Goal: Task Accomplishment & Management: Complete application form

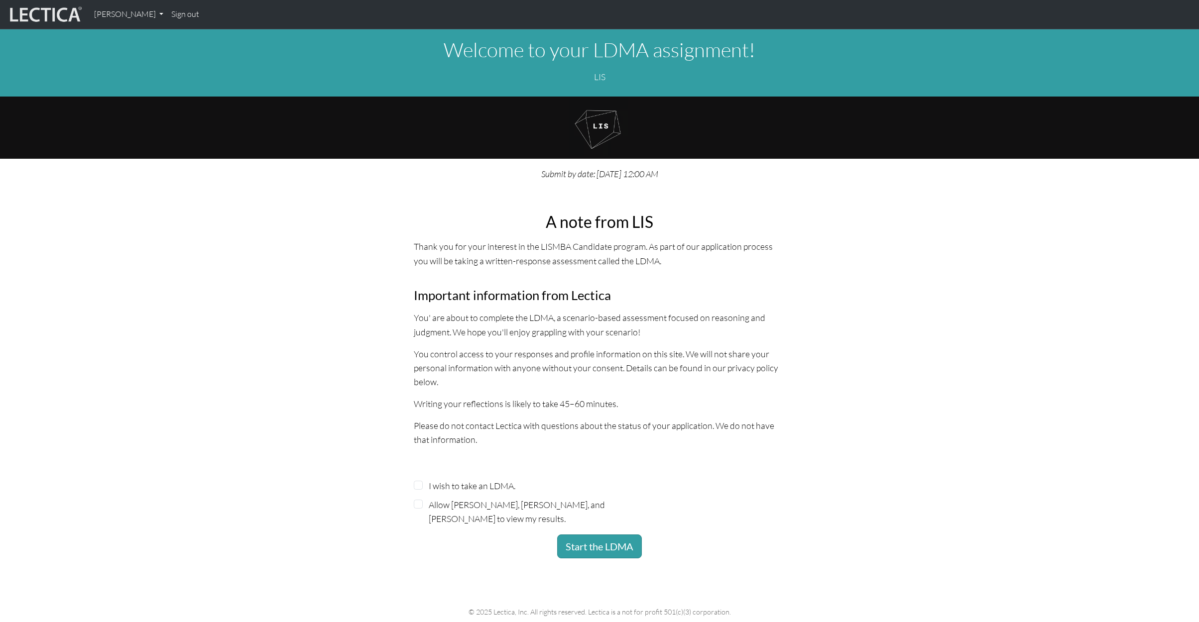
click at [494, 483] on label "I wish to take an LDMA." at bounding box center [472, 486] width 87 height 14
click at [423, 483] on input "I wish to take an LDMA." at bounding box center [418, 485] width 9 height 9
checkbox input "true"
click at [488, 502] on label "Allow Amelia Peterson, Matt Matthews, and Astrid Leuba to view my results." at bounding box center [527, 512] width 197 height 28
click at [423, 502] on input "Allow Amelia Peterson, Matt Matthews, and Astrid Leuba to view my results." at bounding box center [418, 504] width 9 height 9
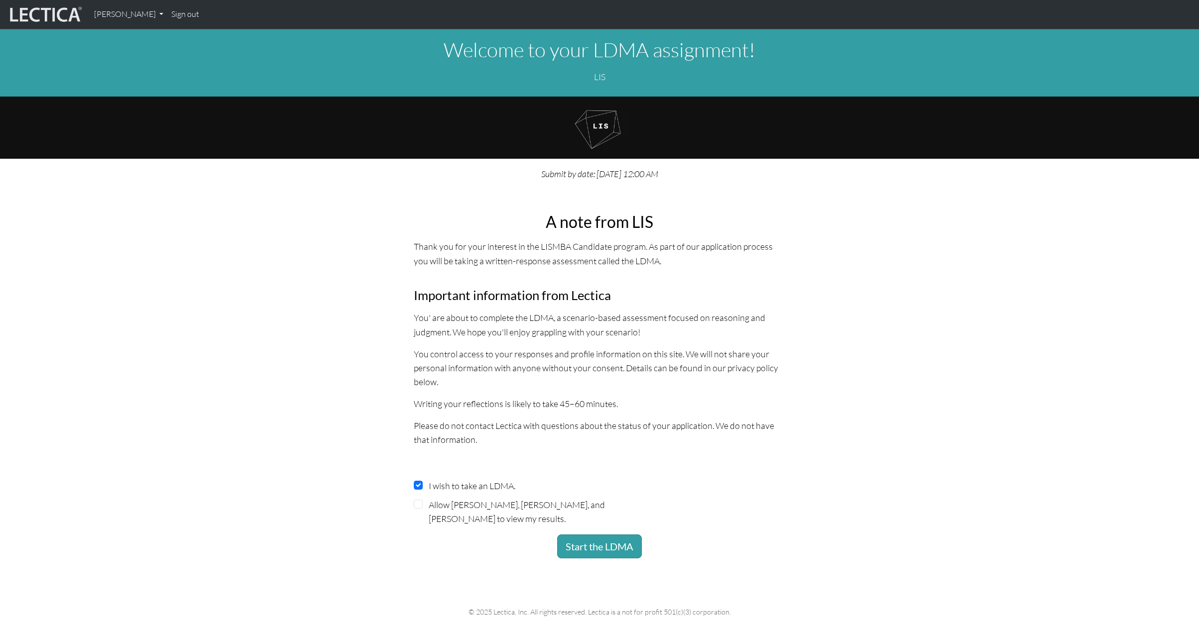
checkbox input "true"
click at [629, 540] on button "Start the LDMA" at bounding box center [599, 547] width 85 height 24
click at [605, 544] on button "Start the LDMA" at bounding box center [599, 547] width 85 height 24
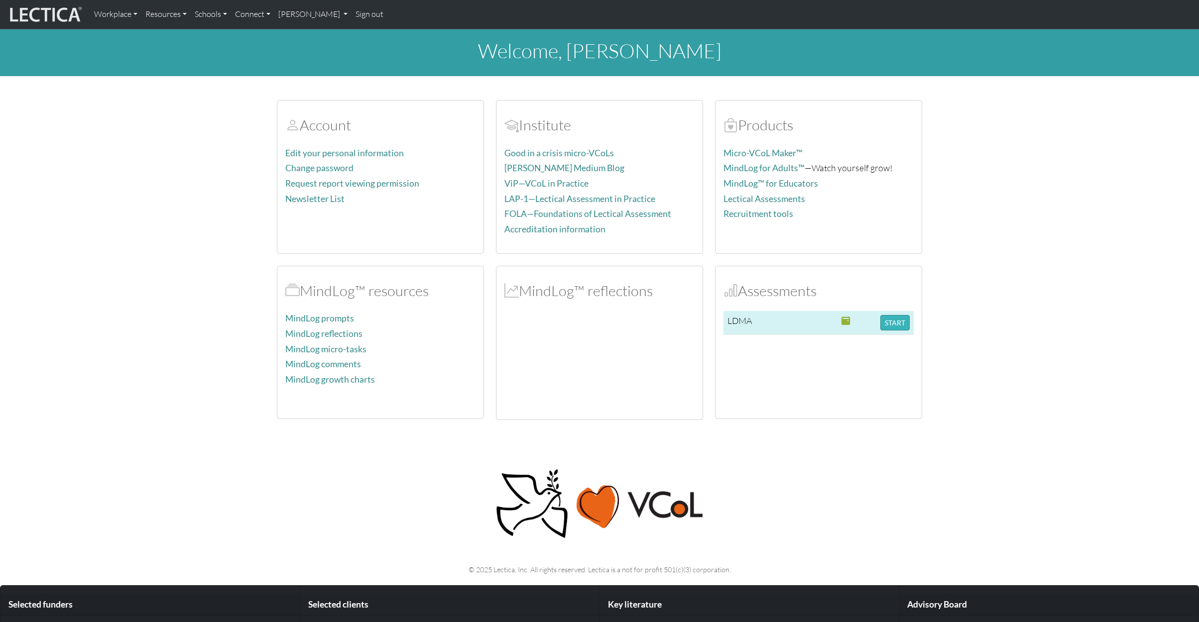
click at [901, 317] on button "START" at bounding box center [894, 322] width 29 height 15
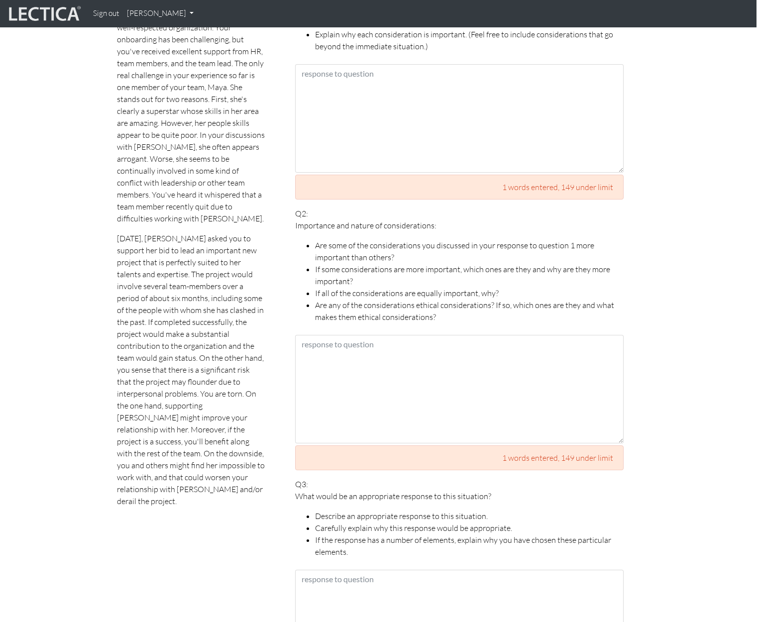
scroll to position [491, 1]
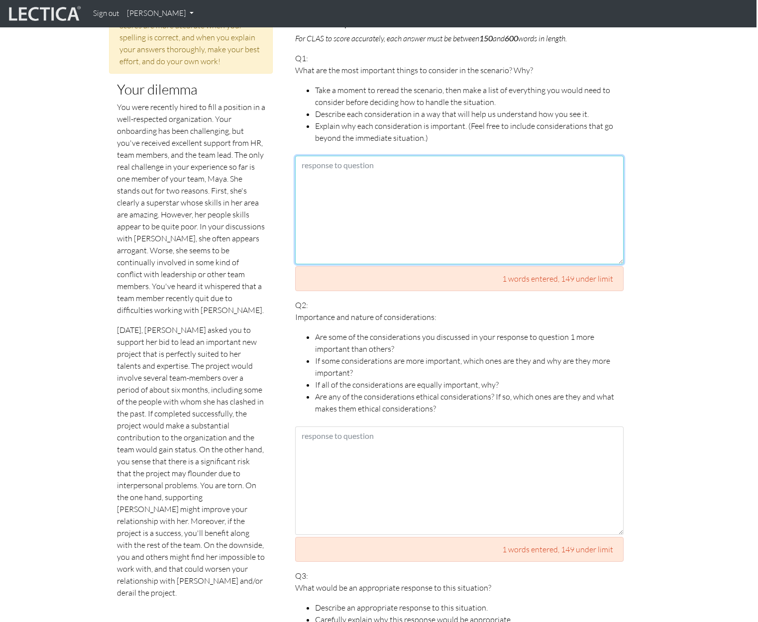
click at [360, 180] on textarea at bounding box center [459, 210] width 329 height 109
paste textarea "- Is Maya uniquely placed to lead the project or could somebody else in the org…"
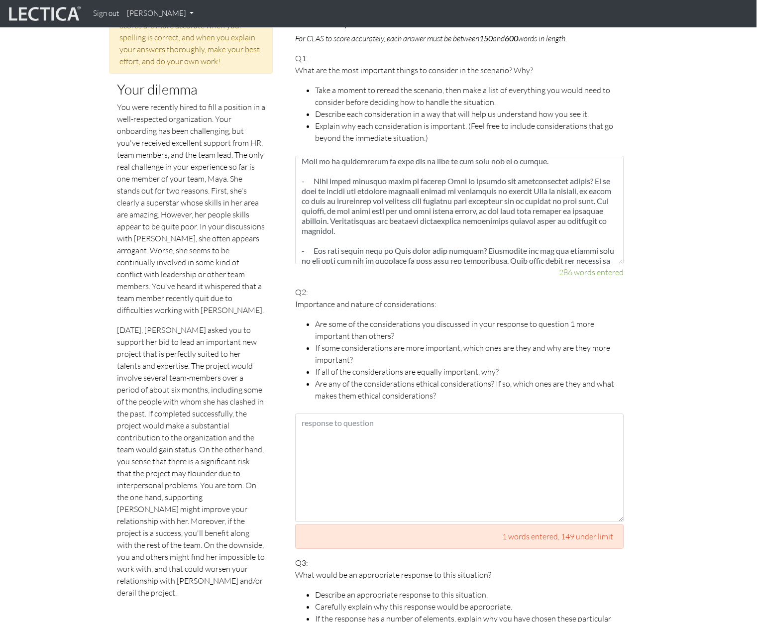
scroll to position [99, 0]
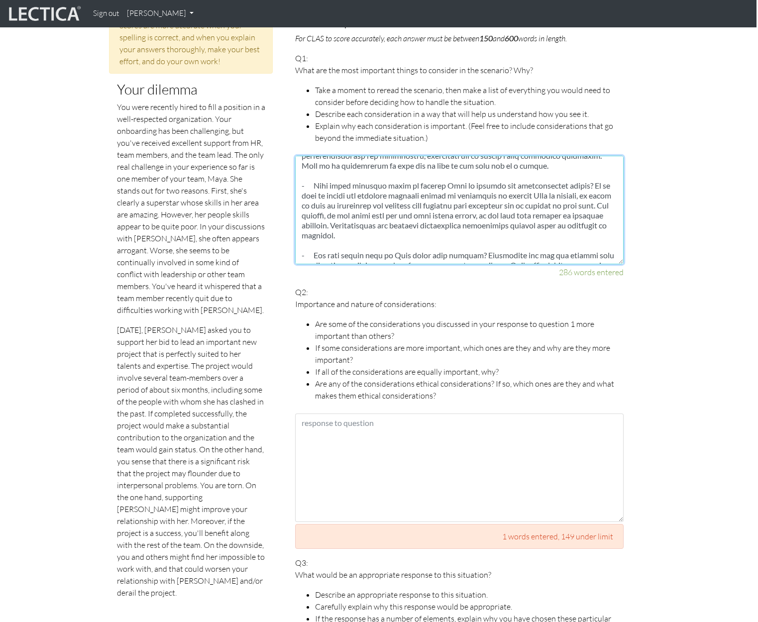
click at [436, 237] on textarea at bounding box center [459, 210] width 329 height 109
paste textarea "- Are there any development programmes that Maya could undertake? It might be p…"
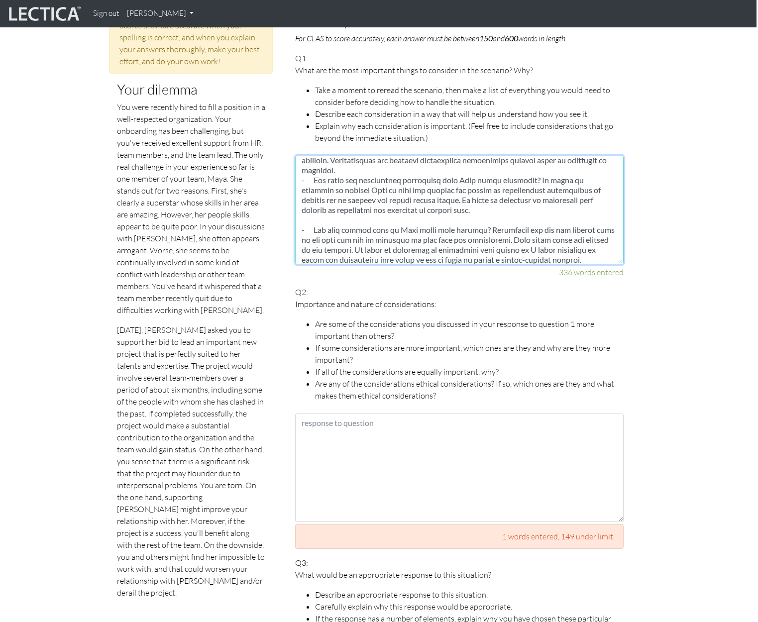
click at [442, 167] on textarea at bounding box center [459, 210] width 329 height 109
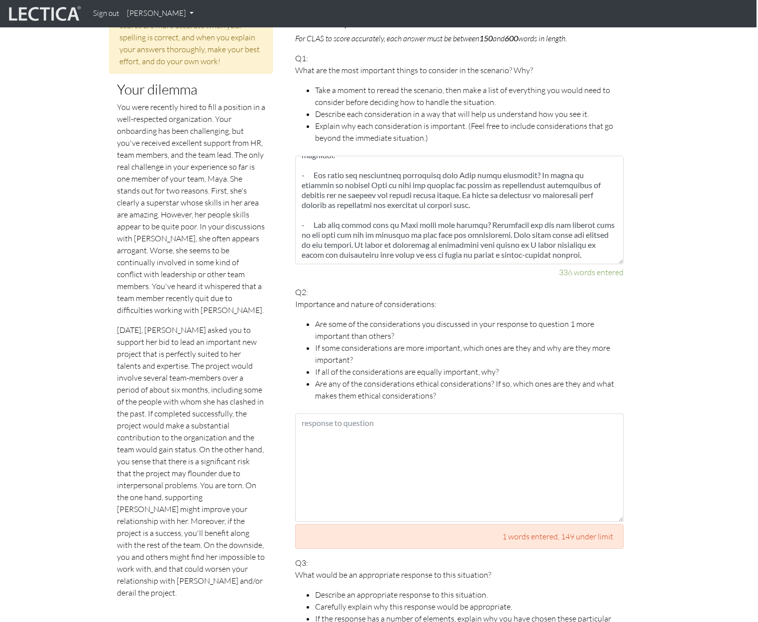
scroll to position [189, 0]
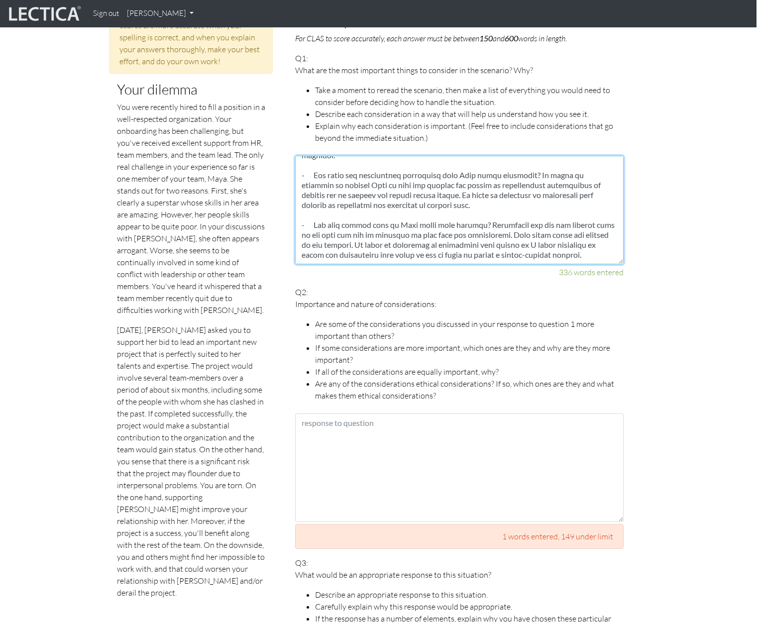
click at [584, 248] on textarea at bounding box center [459, 210] width 329 height 109
paste textarea "- In my decision, I am thinking selfishly about my own success, the success of …"
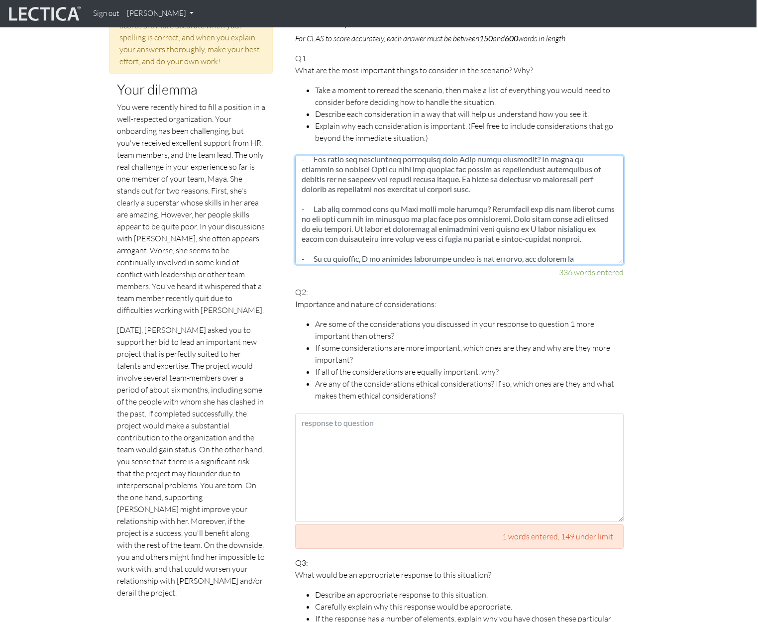
scroll to position [239, 0]
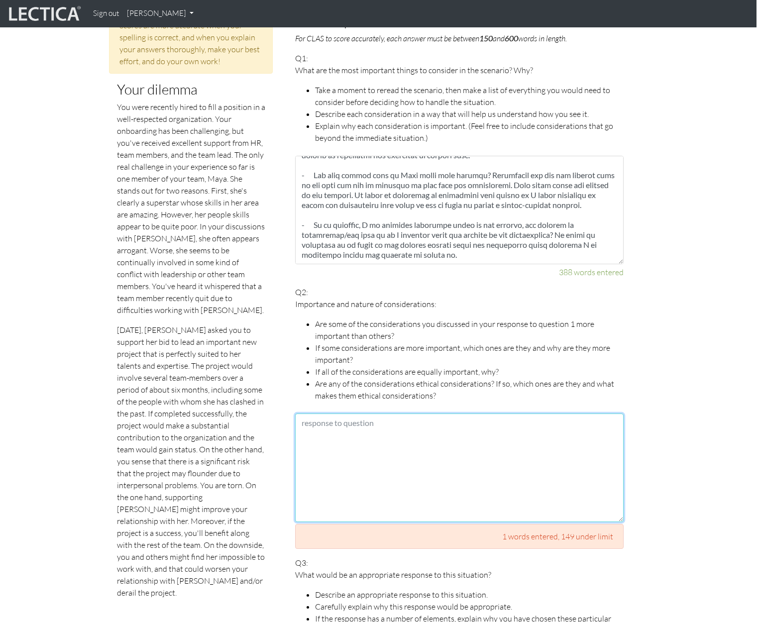
click at [403, 441] on textarea at bounding box center [459, 468] width 329 height 109
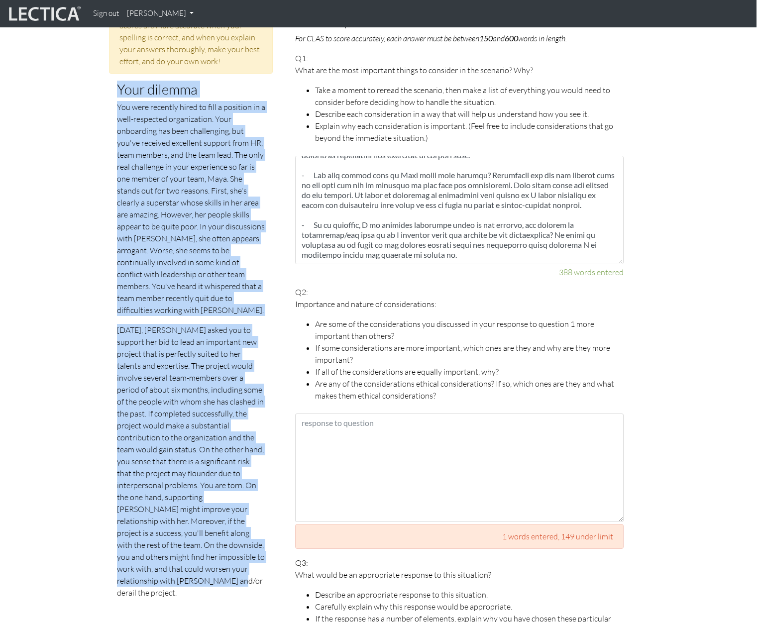
drag, startPoint x: 120, startPoint y: 91, endPoint x: 193, endPoint y: 554, distance: 469.1
click at [193, 554] on div "Your dilemma You were recently hired to fill a position in a well-respected org…" at bounding box center [191, 340] width 148 height 517
copy div "Your dilemma You were recently hired to fill a position in a well-respected org…"
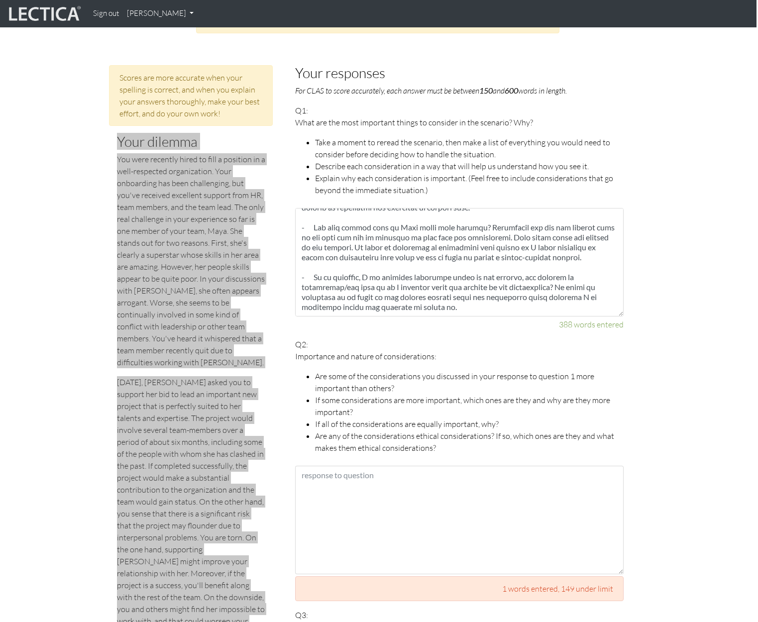
scroll to position [436, 1]
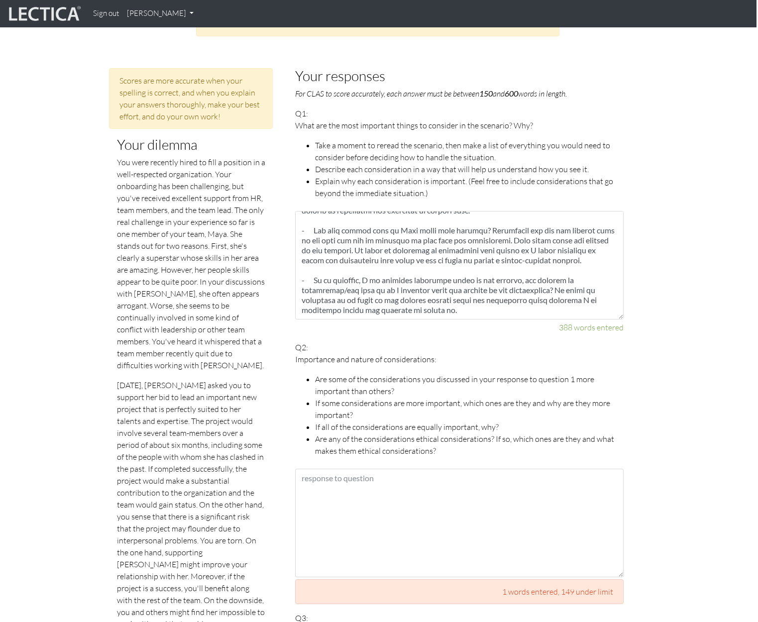
click at [434, 195] on li "Explain why each consideration is important. (Feel free to include consideratio…" at bounding box center [469, 187] width 309 height 24
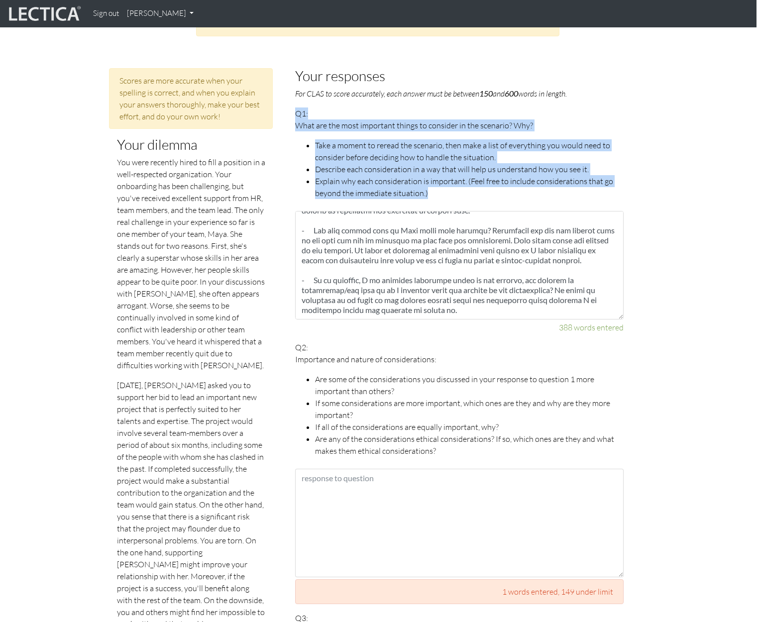
drag, startPoint x: 391, startPoint y: 183, endPoint x: 291, endPoint y: 111, distance: 124.1
copy p "Q1: What are the most important things to consider in the scenario? Why? Take a…"
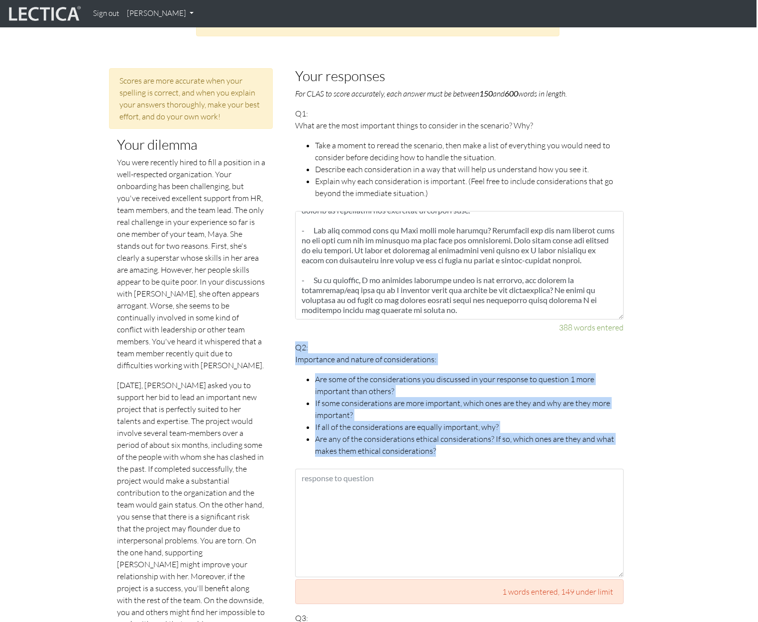
drag, startPoint x: 440, startPoint y: 450, endPoint x: 297, endPoint y: 348, distance: 175.7
click at [297, 348] on p "Q2: Importance and nature of considerations: Are some of the considerations you…" at bounding box center [459, 399] width 329 height 115
copy p "Q2: Importance and nature of considerations: Are some of the considerations you…"
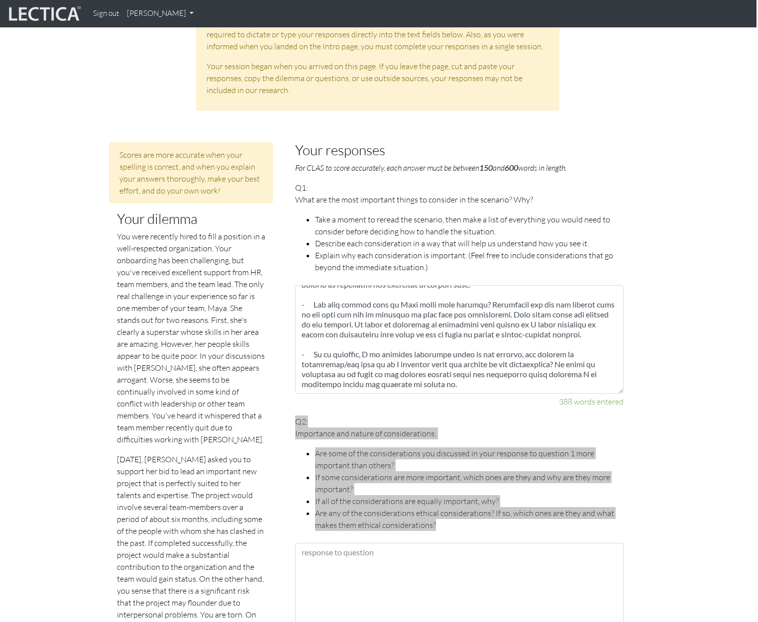
scroll to position [239, 0]
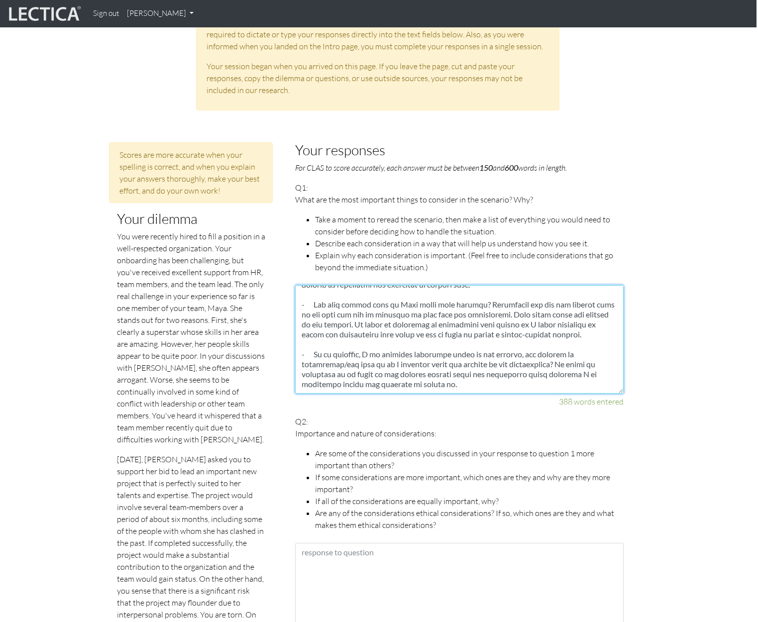
click at [471, 375] on textarea at bounding box center [459, 339] width 329 height 109
paste textarea "- How important is the project? Depending on the profile and criticality of the…"
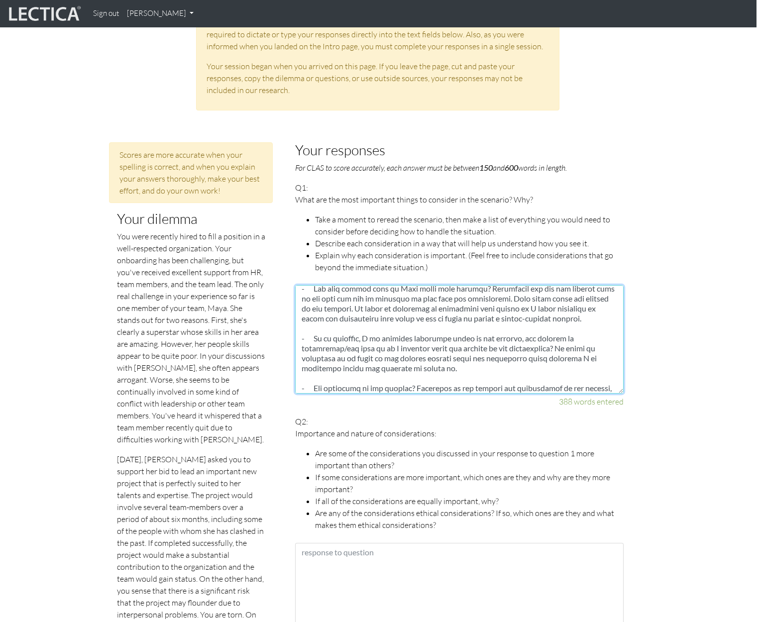
scroll to position [289, 0]
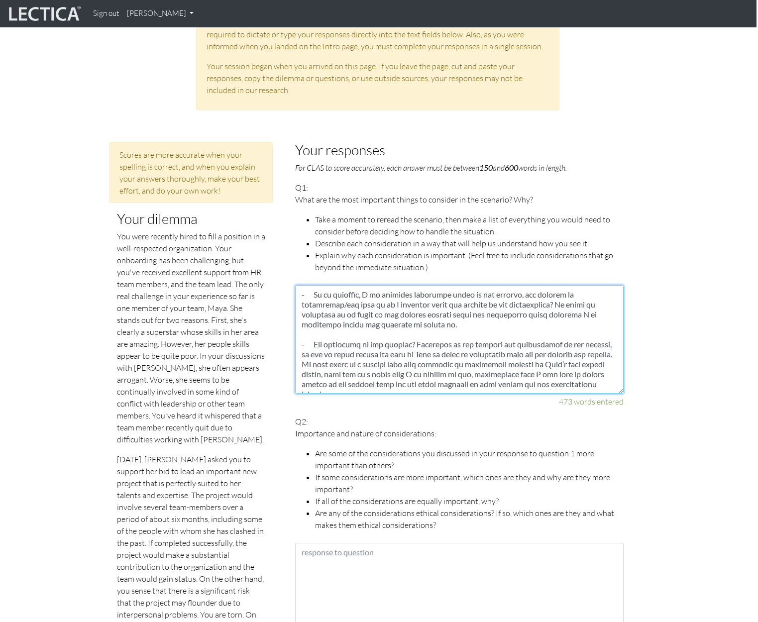
drag, startPoint x: 591, startPoint y: 386, endPoint x: 444, endPoint y: 375, distance: 147.8
click at [444, 375] on textarea at bounding box center [459, 339] width 329 height 109
click at [554, 365] on textarea at bounding box center [459, 339] width 329 height 109
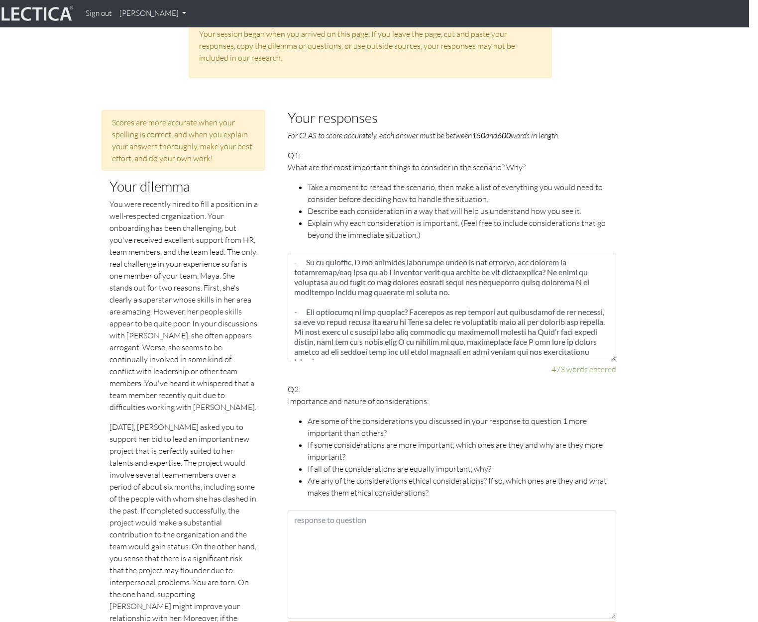
scroll to position [395, 9]
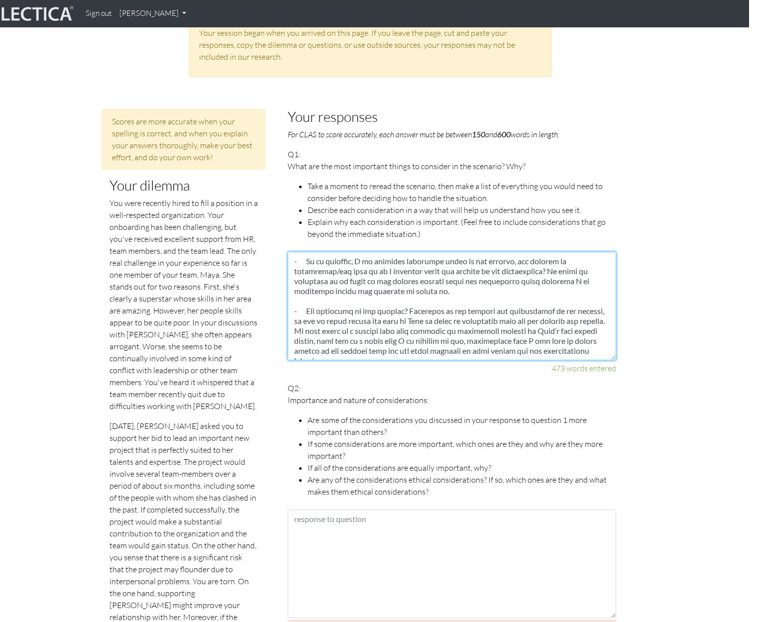
click at [346, 259] on textarea at bounding box center [452, 306] width 329 height 109
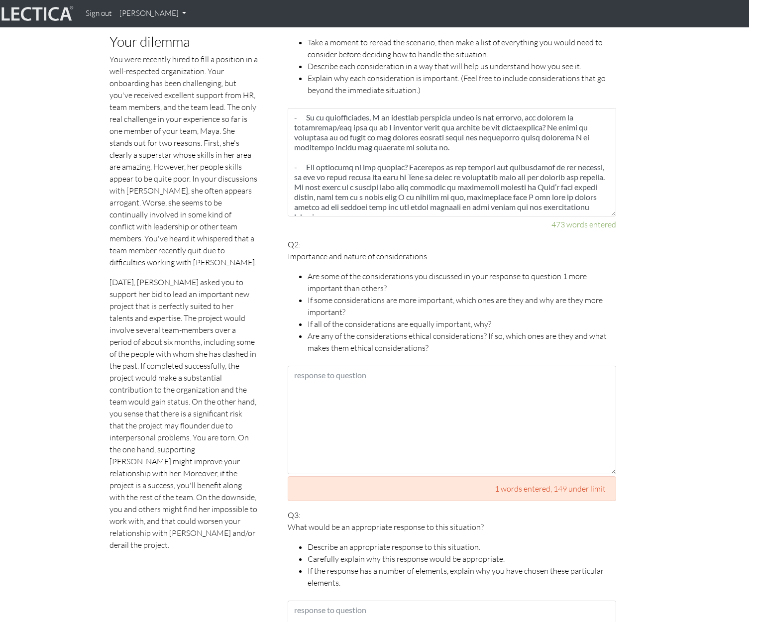
scroll to position [541, 9]
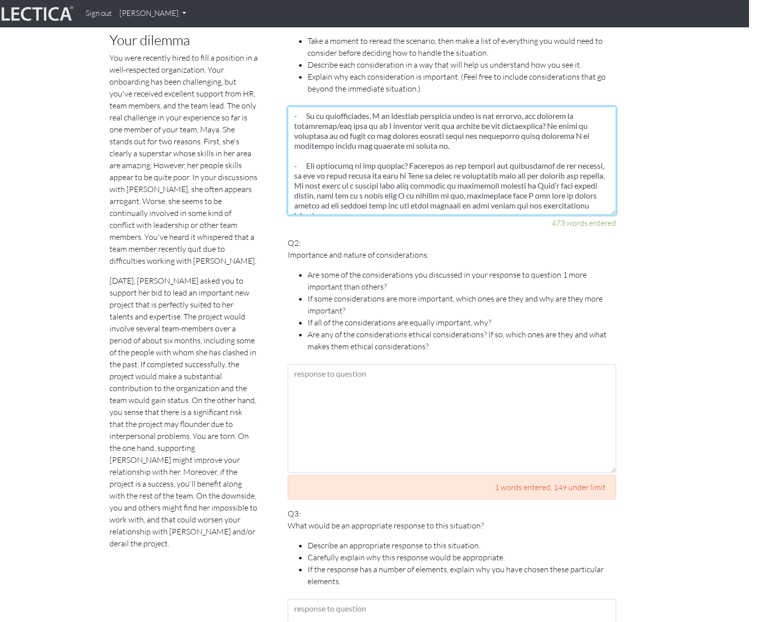
type textarea "- Is Maya uniquely placed to lead the project or could somebody else in the org…"
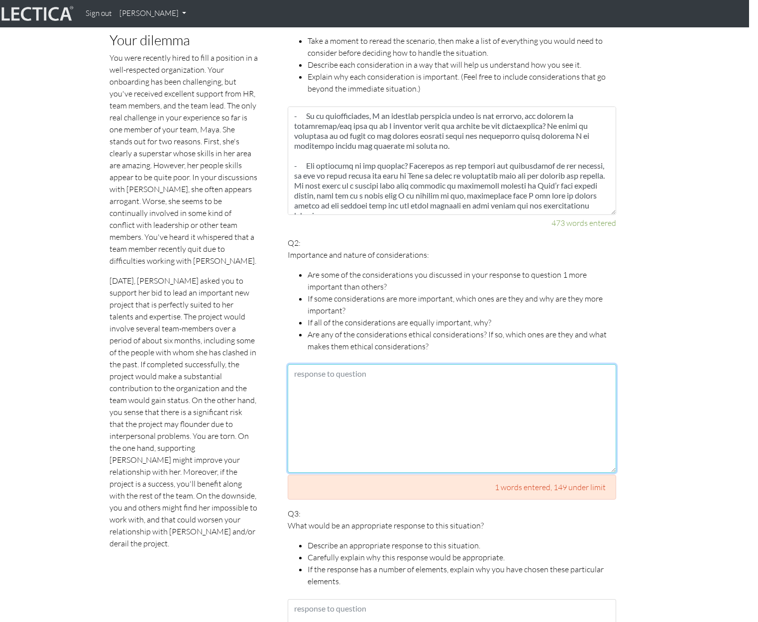
click at [335, 376] on textarea at bounding box center [452, 418] width 329 height 109
paste textarea "Yes, some considerations are more important than others. The most important con…"
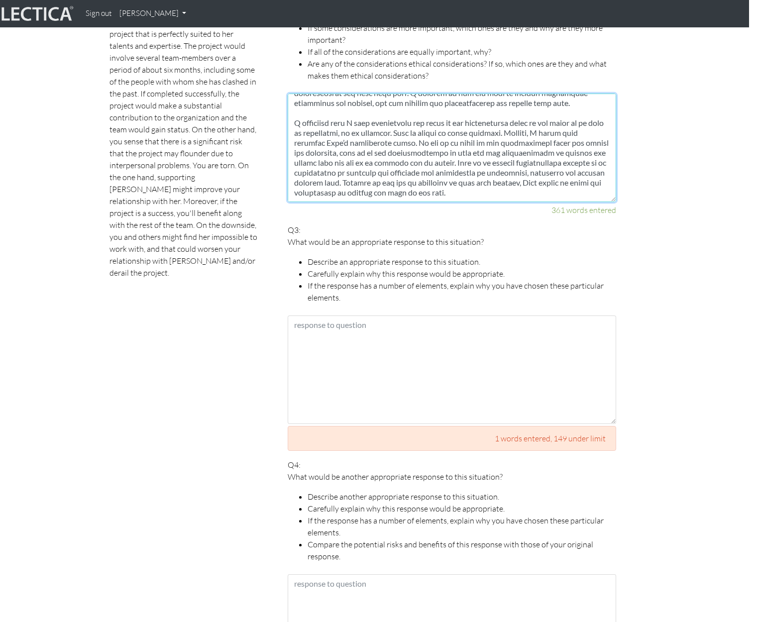
scroll to position [809, 8]
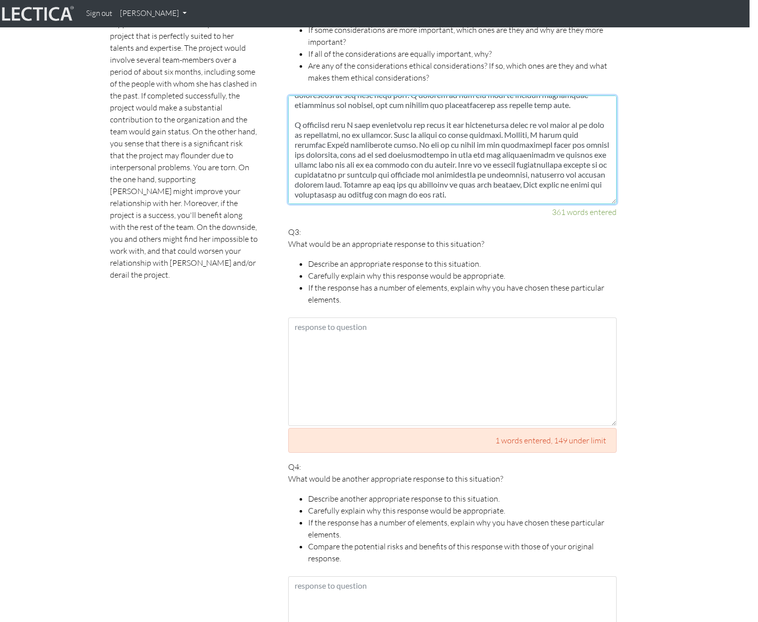
type textarea "Yes, some considerations are more important than others. The most important con…"
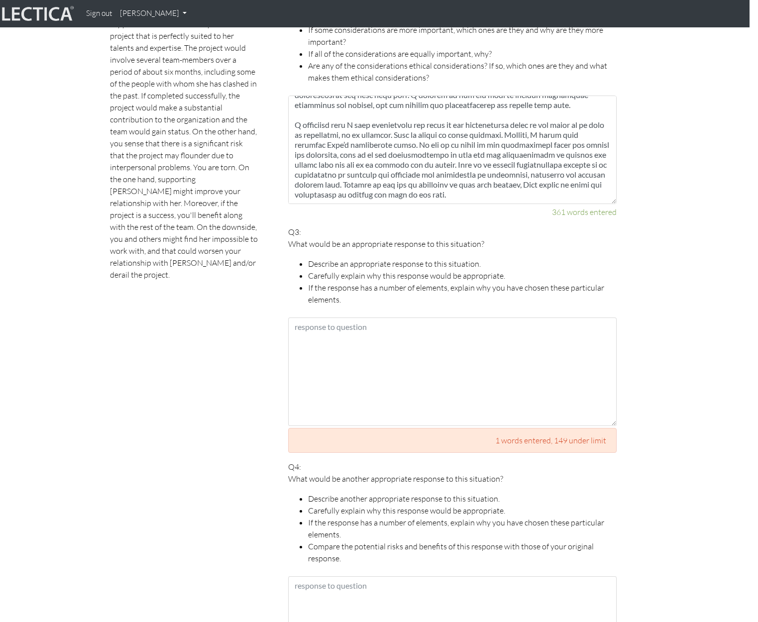
drag, startPoint x: 416, startPoint y: 287, endPoint x: 339, endPoint y: 297, distance: 78.3
click at [416, 287] on li "If the response has a number of elements, explain why you have chosen these par…" at bounding box center [462, 294] width 309 height 24
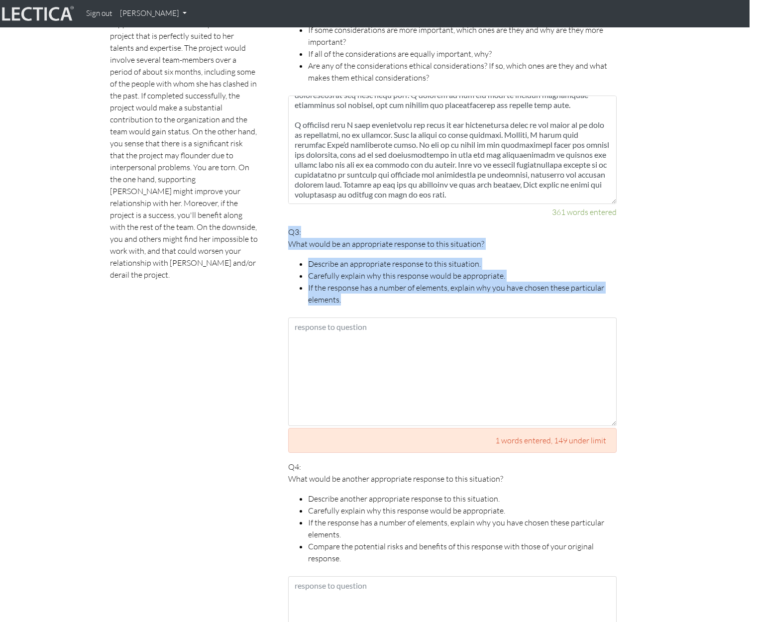
drag, startPoint x: 361, startPoint y: 301, endPoint x: 275, endPoint y: 234, distance: 108.2
click at [275, 234] on div "Your responses For CLAS to score accurately, each answer must be between 150 an…" at bounding box center [452, 410] width 358 height 1430
copy p "Q3: What would be an appropriate response to this situation? Describe an approp…"
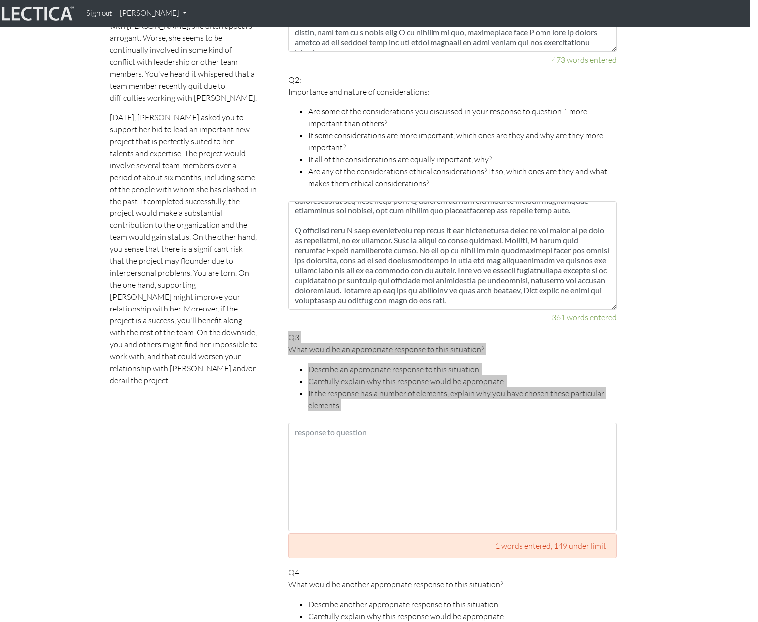
scroll to position [659, 8]
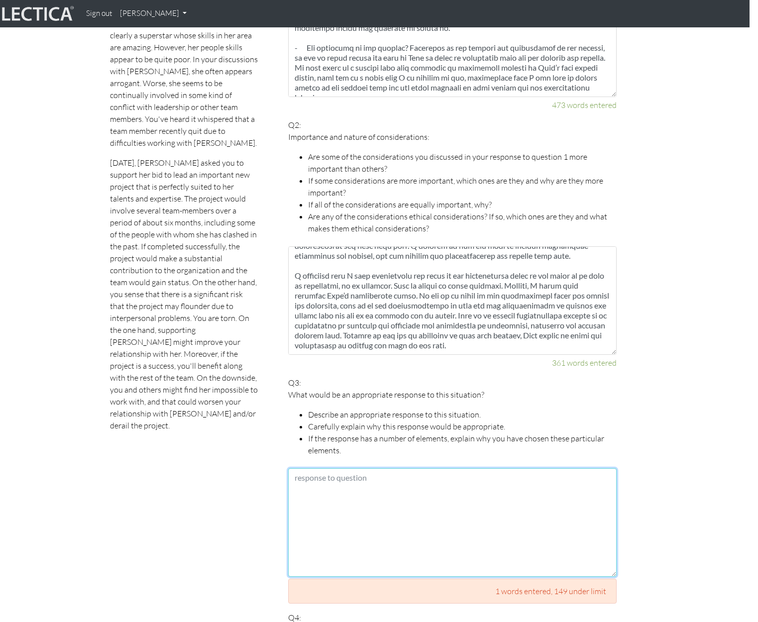
click at [317, 486] on textarea at bounding box center [452, 522] width 329 height 109
paste textarea "- First, I would be open and honest with Maya about my concerns about her leade…"
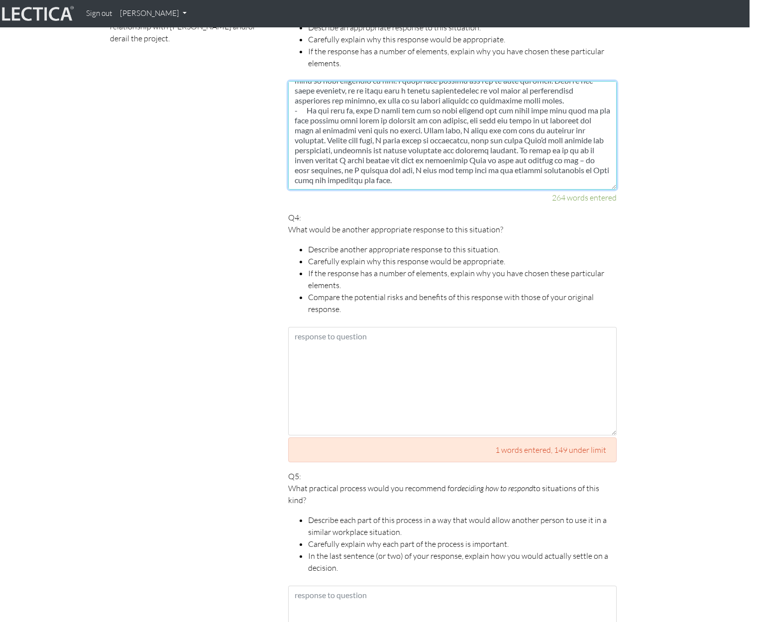
scroll to position [1048, 8]
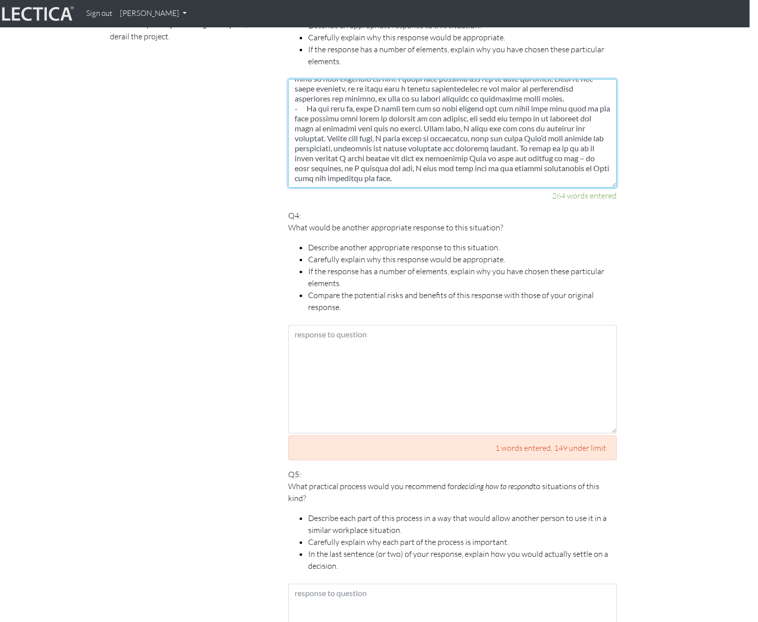
type textarea "- First, I would be open and honest with Maya about my concerns about her leade…"
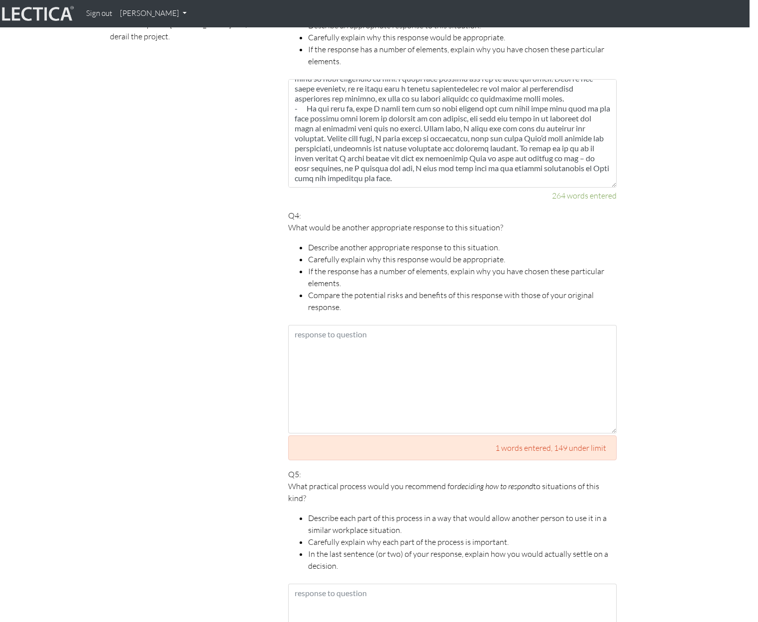
click at [349, 309] on li "Compare the potential risks and benefits of this response with those of your or…" at bounding box center [462, 301] width 309 height 24
click at [343, 306] on li "Compare the potential risks and benefits of this response with those of your or…" at bounding box center [462, 301] width 309 height 24
click at [340, 308] on li "Compare the potential risks and benefits of this response with those of your or…" at bounding box center [462, 301] width 309 height 24
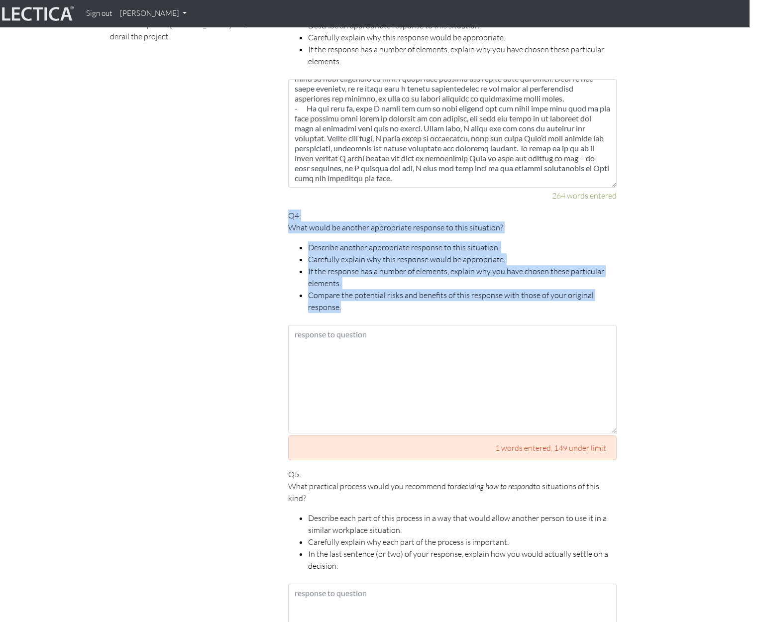
drag, startPoint x: 326, startPoint y: 287, endPoint x: 279, endPoint y: 212, distance: 88.5
click at [279, 212] on div "Your responses For CLAS to score accurately, each answer must be between 150 an…" at bounding box center [452, 164] width 358 height 1417
copy p "Q4: What would be another appropriate response to this situation? Describe anot…"
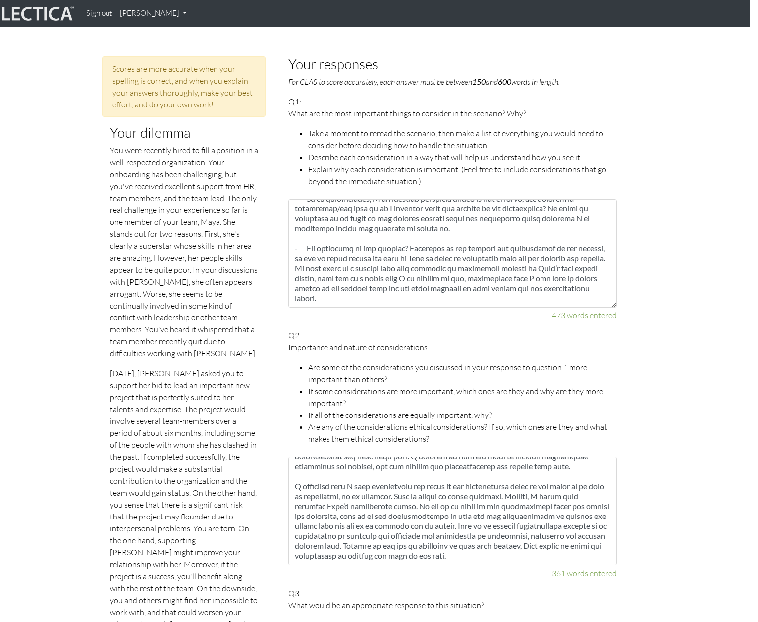
scroll to position [299, 0]
click at [588, 290] on textarea at bounding box center [452, 253] width 329 height 109
paste textarea "- How will it look to other colleagues? If Maya has upset colleagues and led to…"
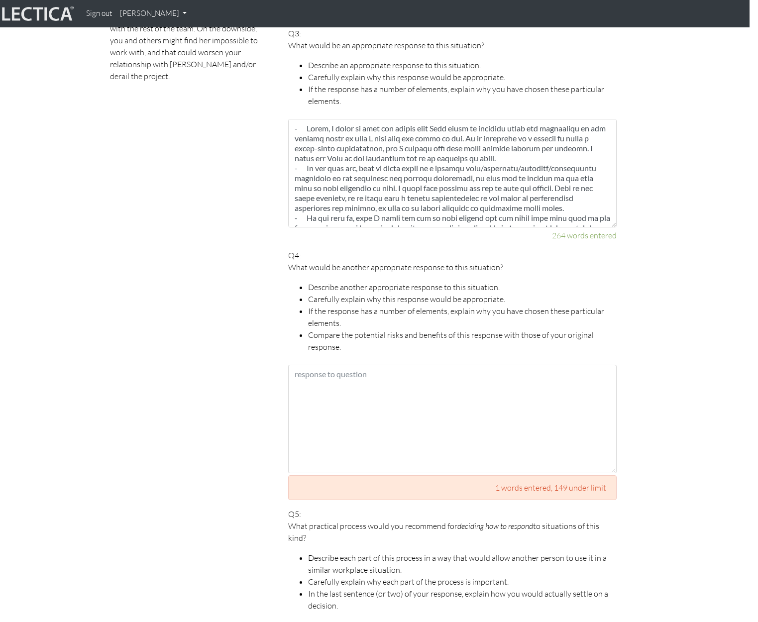
scroll to position [957, 8]
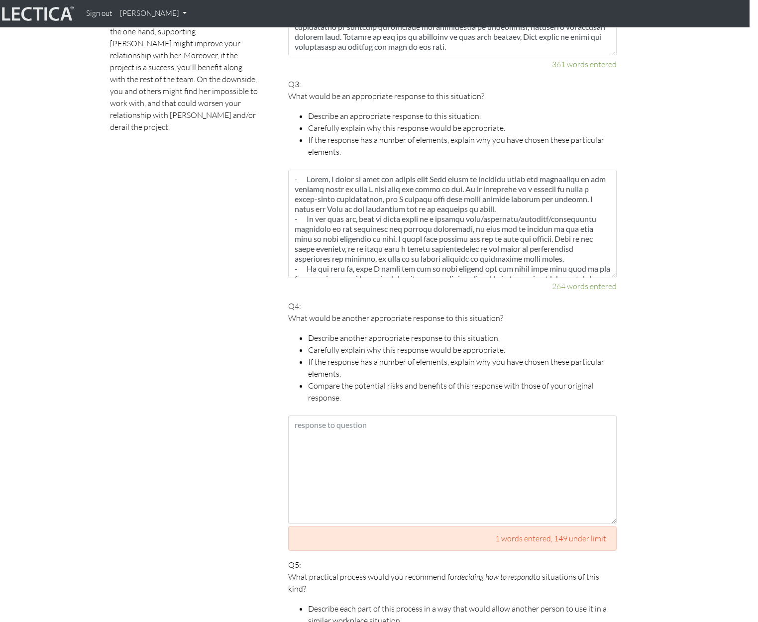
type textarea "- Is Maya uniquely placed to lead the project or could somebody else in the org…"
click at [332, 433] on textarea at bounding box center [452, 470] width 329 height 109
paste textarea "An alternative response to this situation would start in the same way but concl…"
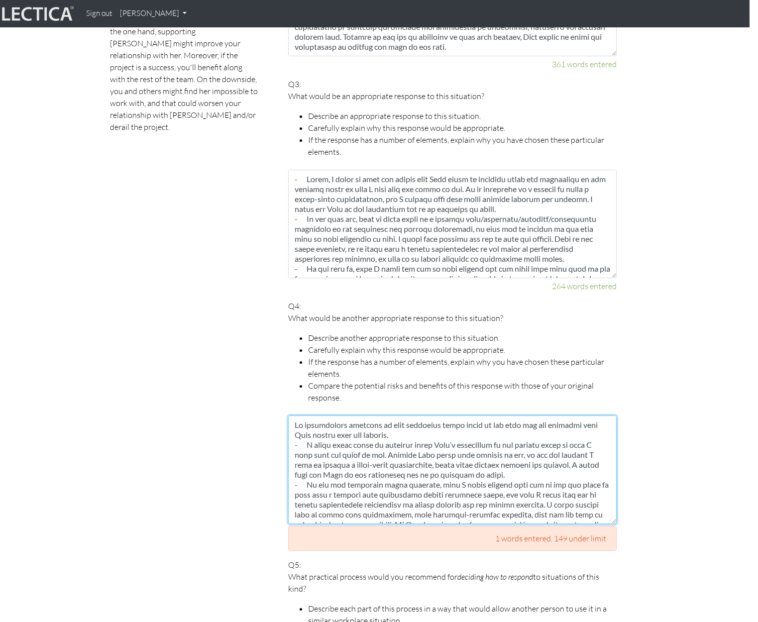
scroll to position [179, 0]
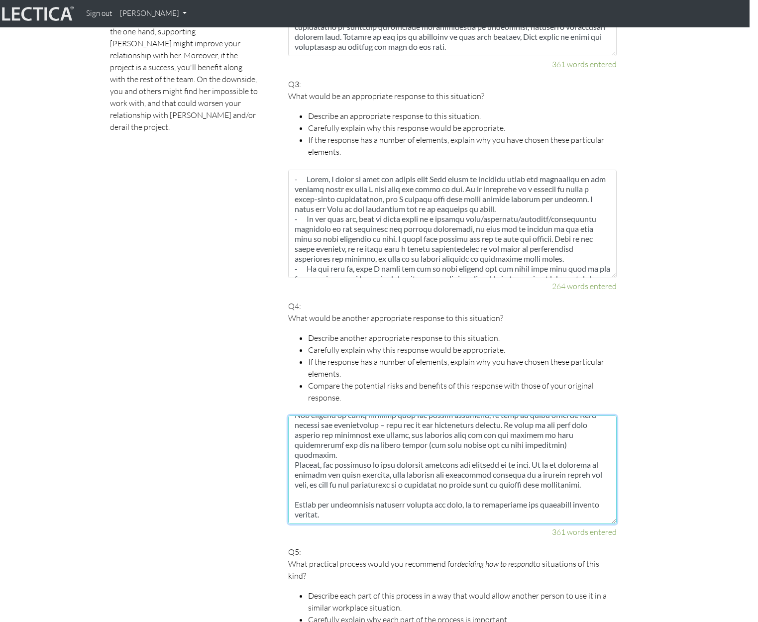
click at [563, 446] on textarea at bounding box center [452, 470] width 329 height 109
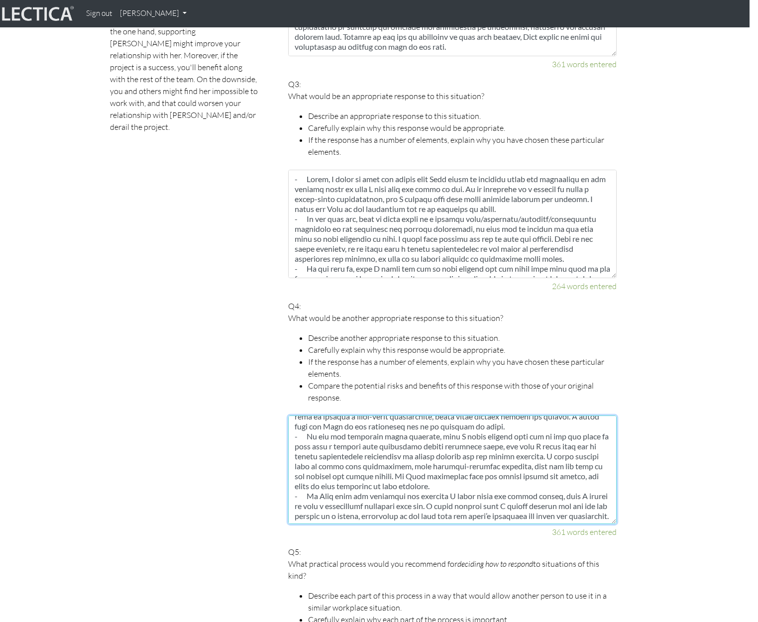
scroll to position [0, 0]
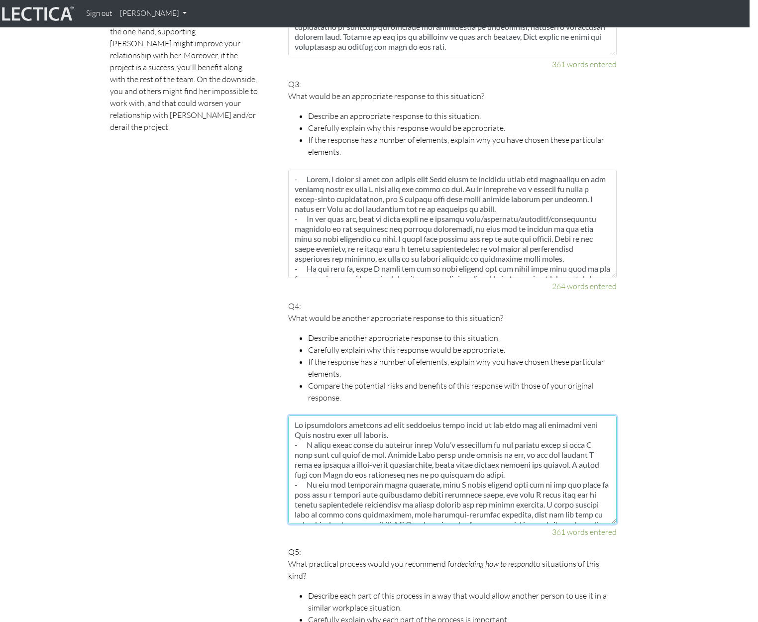
click at [524, 433] on textarea at bounding box center [452, 470] width 329 height 109
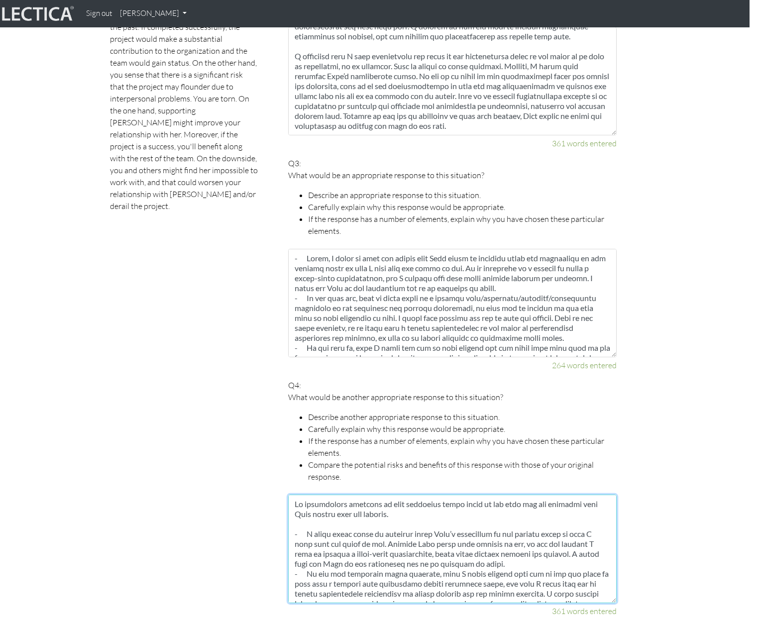
scroll to position [878, 8]
type textarea "An alternative response to this situation would start in the same way but concl…"
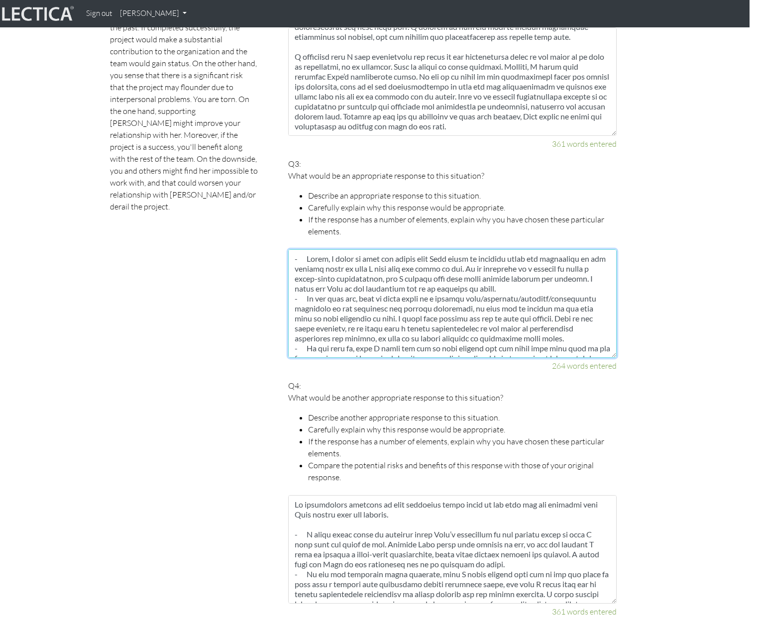
click at [295, 259] on textarea at bounding box center [452, 303] width 329 height 109
paste textarea "An appropriate response would conclude with Maya leading the project."
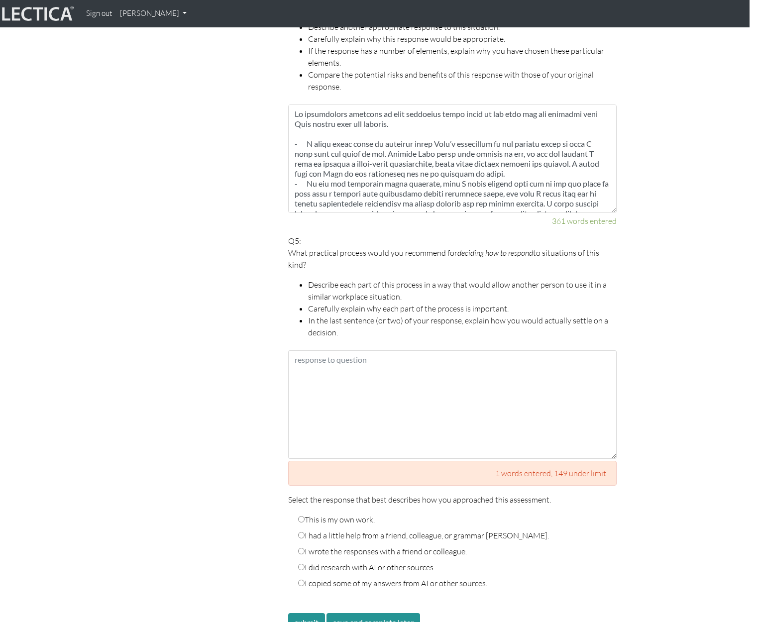
scroll to position [1269, 8]
type textarea "An appropriate response would conclude with Maya leading the project. - First, …"
click at [379, 302] on li "Carefully explain why each part of the process is important." at bounding box center [462, 308] width 309 height 12
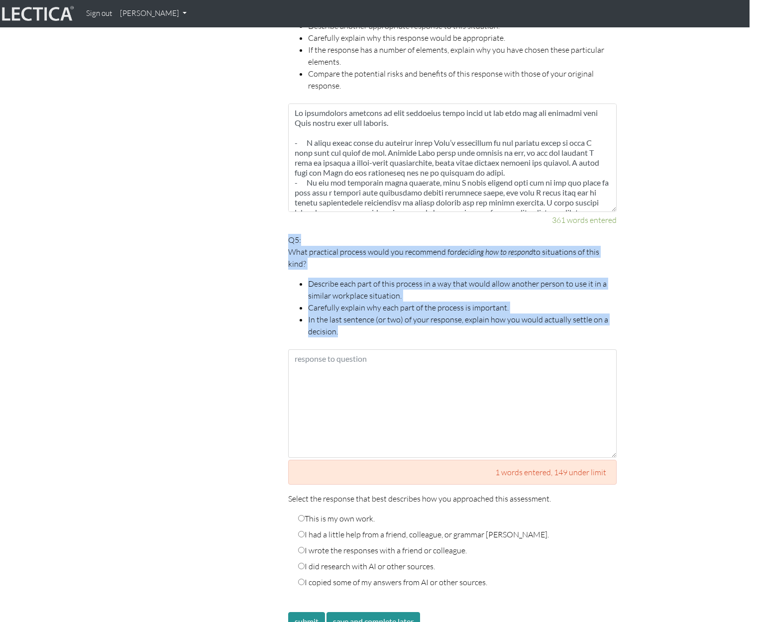
drag, startPoint x: 343, startPoint y: 331, endPoint x: 274, endPoint y: 232, distance: 120.1
copy p "Q5: What practical process would you recommend for deciding how to respond to s…"
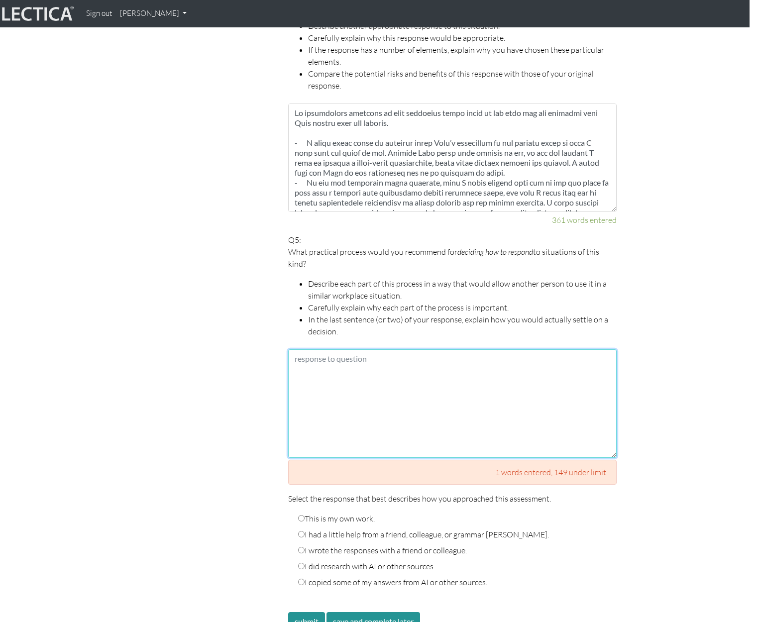
click at [324, 360] on textarea at bounding box center [452, 403] width 329 height 109
paste textarea "- I would ask her to give me some time to think about her request, enabling me …"
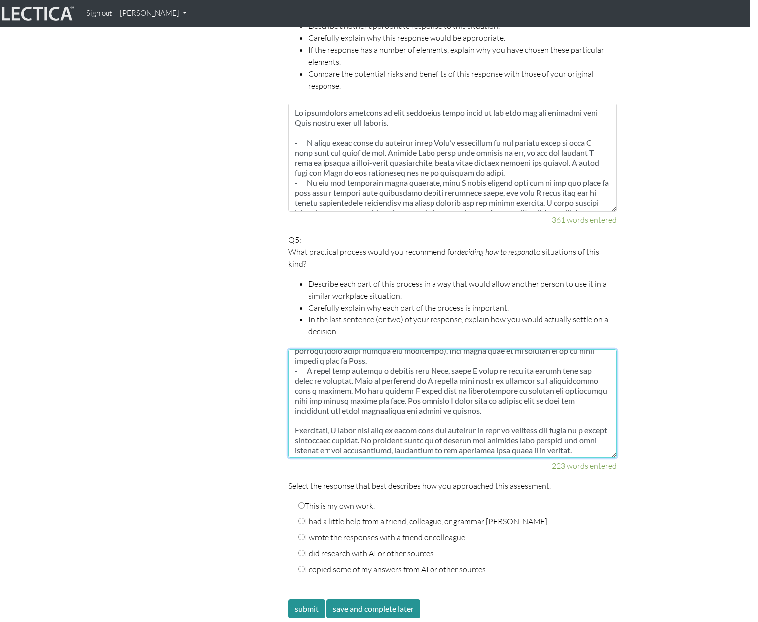
scroll to position [65, 0]
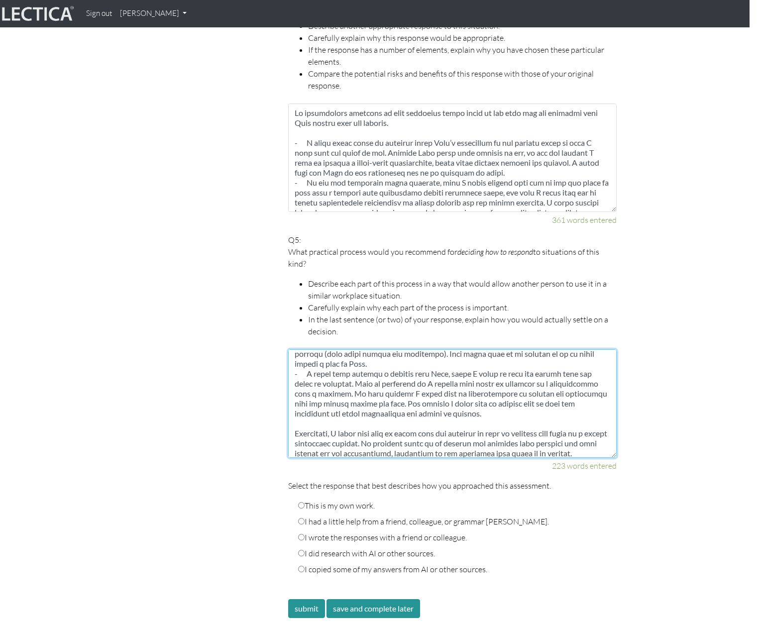
click at [426, 434] on textarea at bounding box center [452, 403] width 329 height 109
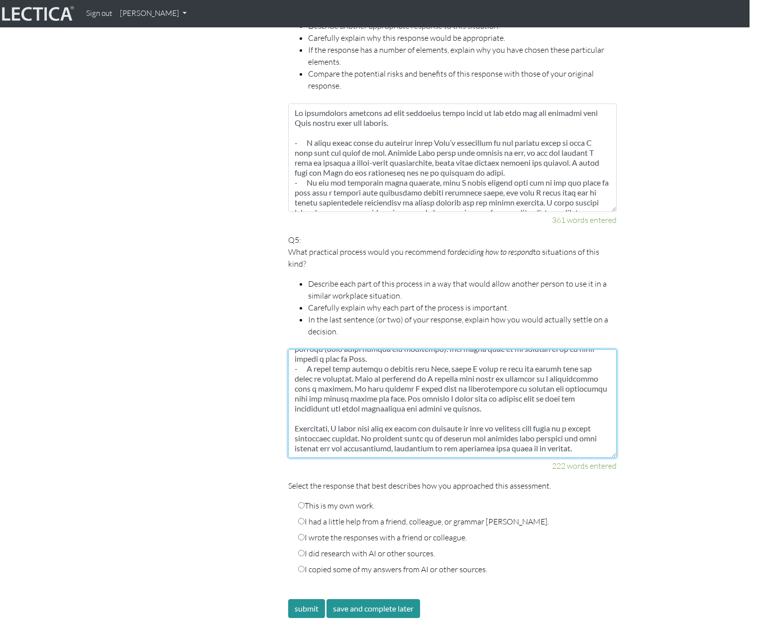
scroll to position [80, 0]
click at [587, 437] on textarea at bounding box center [452, 403] width 329 height 109
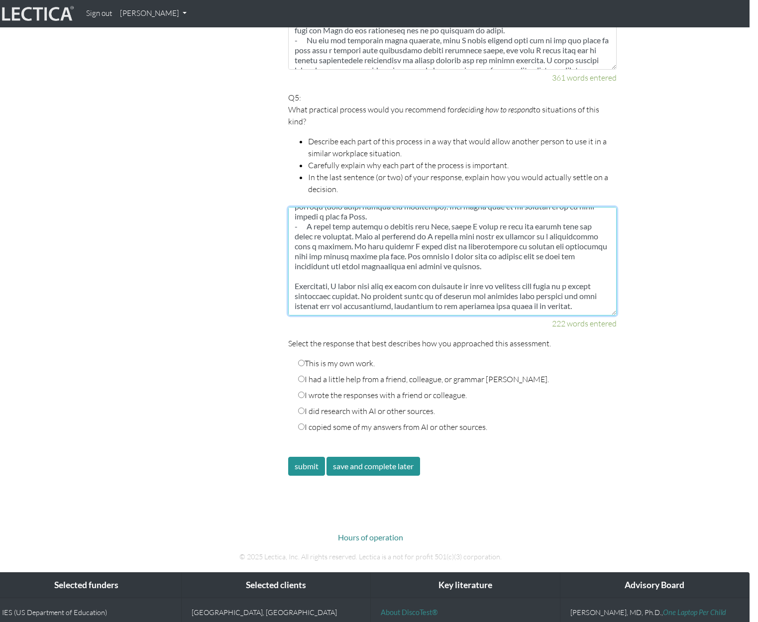
scroll to position [1413, 8]
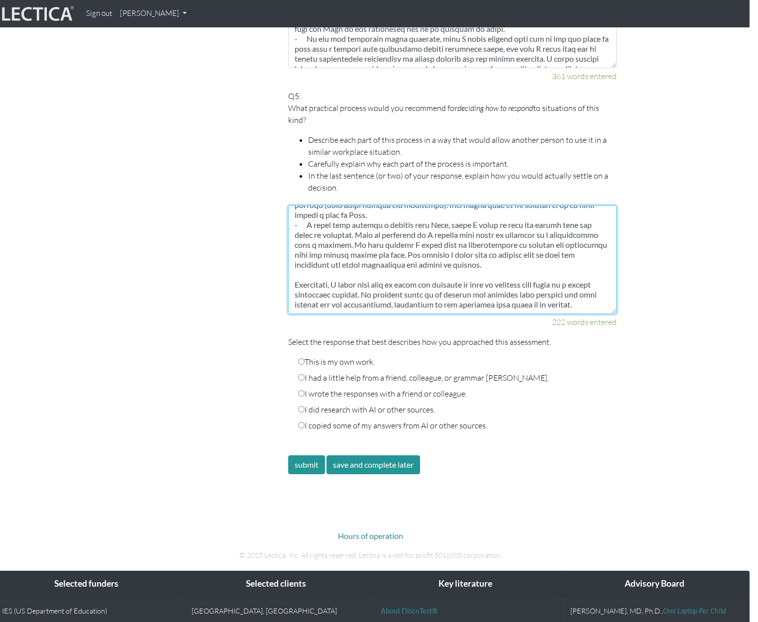
type textarea "- I would ask her to give me some time to think about her request, enabling me …"
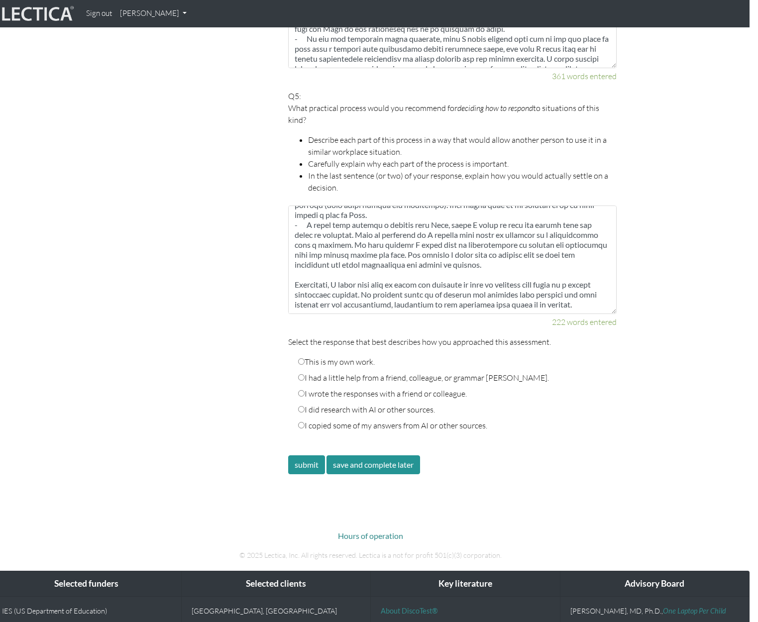
click at [331, 360] on label "This is my own work." at bounding box center [336, 362] width 77 height 12
click at [305, 360] on input "This is my own work." at bounding box center [301, 361] width 6 height 6
radio input "true"
click at [308, 467] on button "submit" at bounding box center [306, 465] width 37 height 19
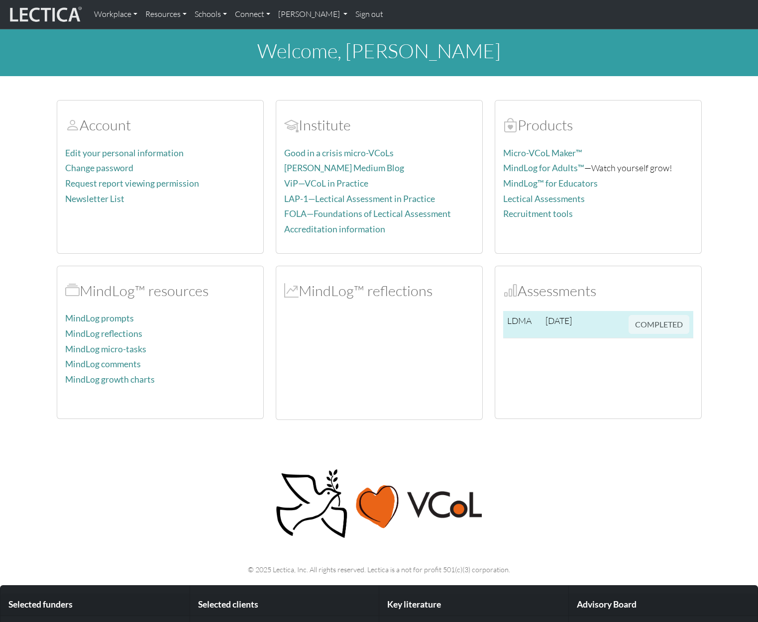
click at [660, 325] on span "COMPLETED" at bounding box center [659, 323] width 61 height 11
click at [519, 322] on td "LDMA" at bounding box center [522, 324] width 38 height 27
drag, startPoint x: 519, startPoint y: 322, endPoint x: 528, endPoint y: 321, distance: 9.5
click at [519, 322] on td "LDMA" at bounding box center [522, 324] width 38 height 27
click at [571, 322] on span "[DATE]" at bounding box center [559, 320] width 26 height 11
